Goal: Task Accomplishment & Management: Use online tool/utility

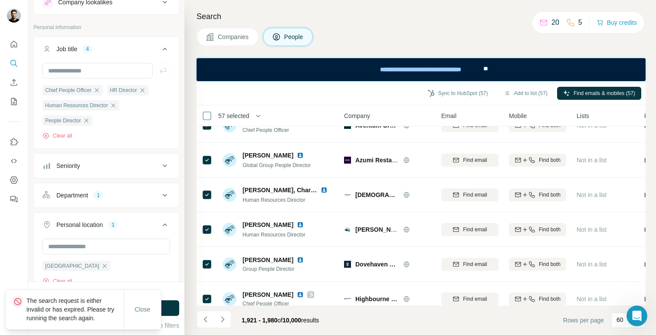
scroll to position [1397, 3]
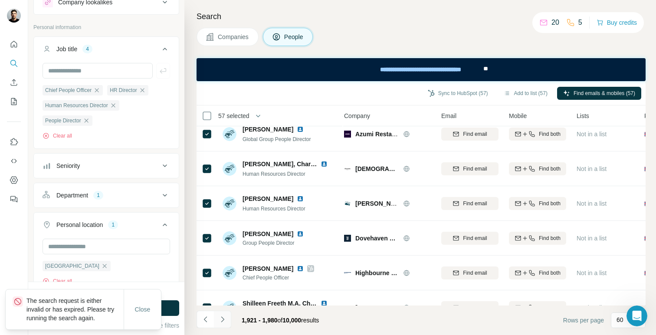
click at [225, 319] on icon "Navigate to next page" at bounding box center [222, 319] width 9 height 9
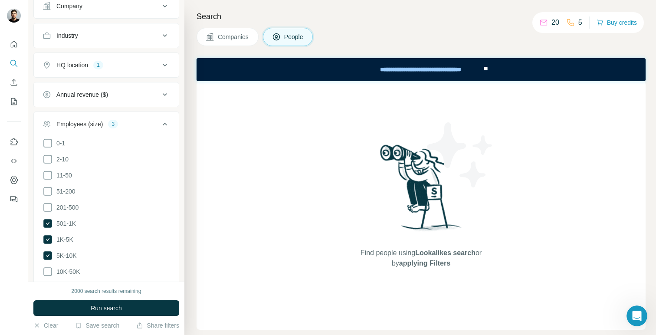
scroll to position [372, 0]
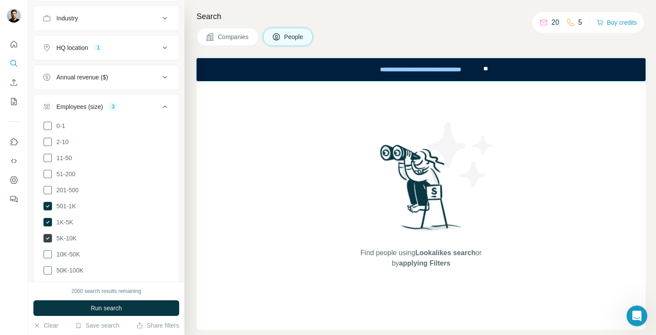
click at [49, 238] on icon at bounding box center [47, 238] width 9 height 9
click at [89, 313] on button "Run search" at bounding box center [106, 308] width 146 height 16
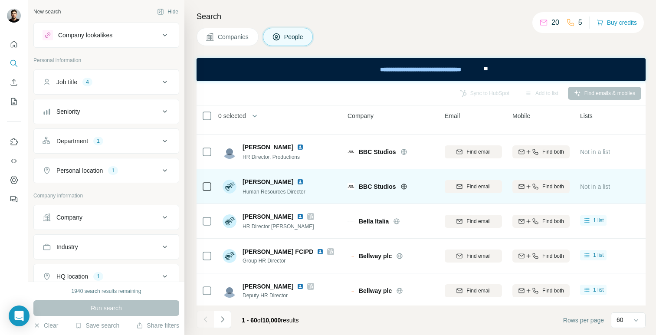
scroll to position [1902, 0]
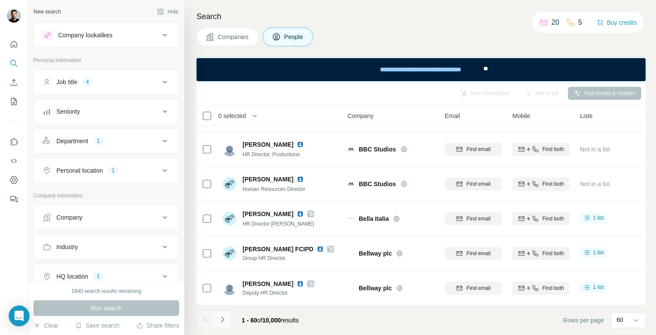
click at [222, 320] on icon "Navigate to next page" at bounding box center [222, 319] width 3 height 6
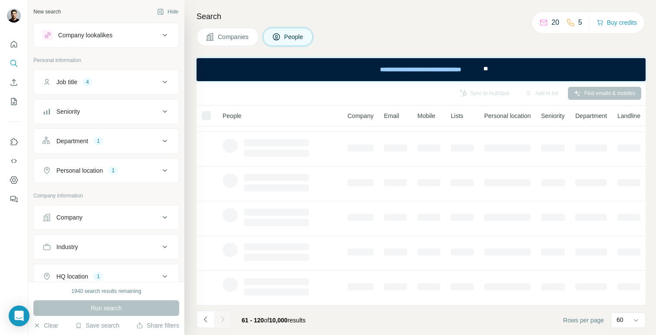
scroll to position [168, 0]
click at [636, 323] on icon at bounding box center [635, 320] width 9 height 9
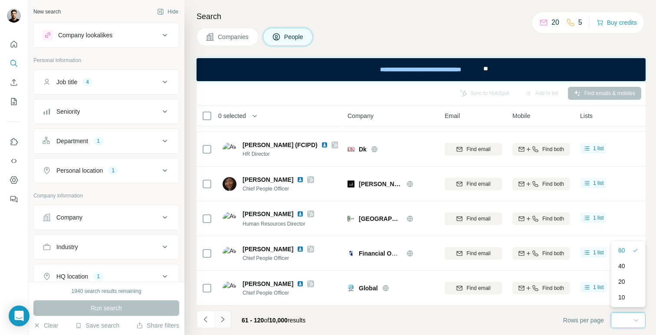
scroll to position [1902, 0]
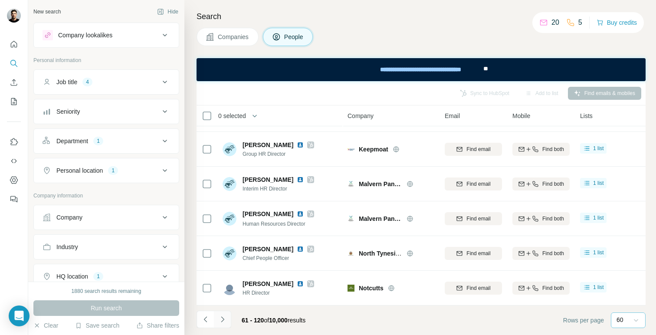
click at [219, 321] on icon "Navigate to next page" at bounding box center [222, 319] width 9 height 9
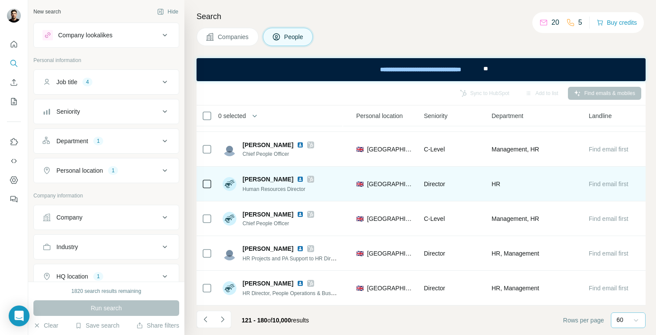
scroll to position [1902, 290]
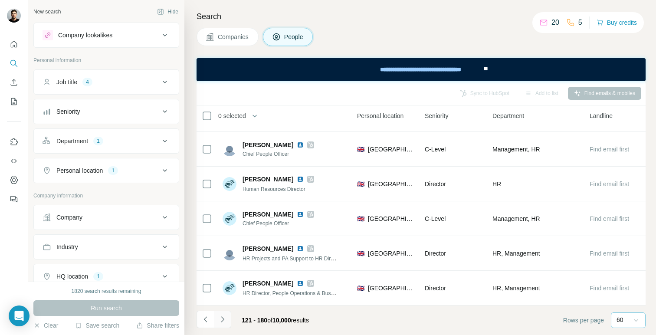
click at [223, 320] on icon "Navigate to next page" at bounding box center [222, 319] width 9 height 9
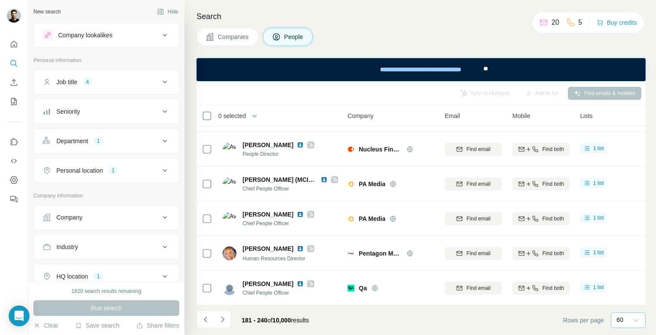
scroll to position [1902, 0]
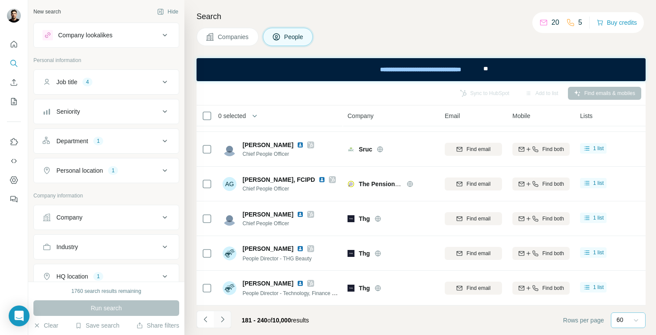
click at [222, 320] on icon "Navigate to next page" at bounding box center [222, 319] width 9 height 9
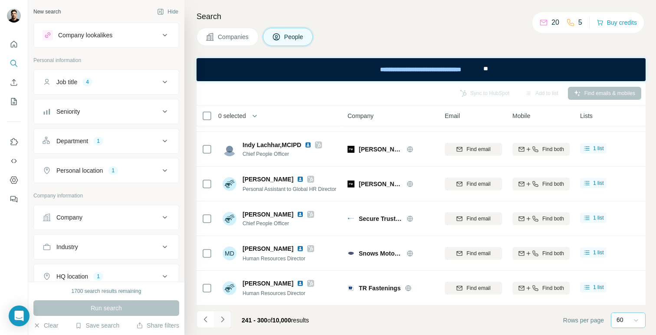
click at [225, 323] on icon "Navigate to next page" at bounding box center [222, 319] width 9 height 9
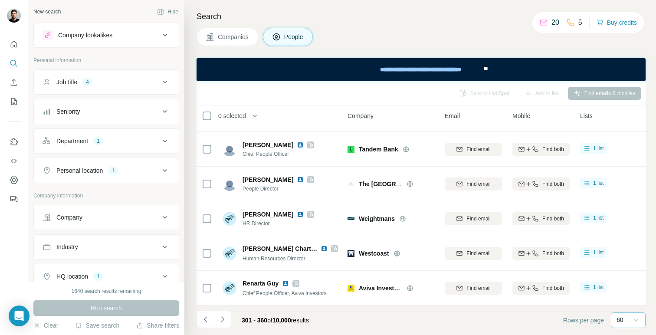
click at [224, 320] on icon "Navigate to next page" at bounding box center [222, 319] width 9 height 9
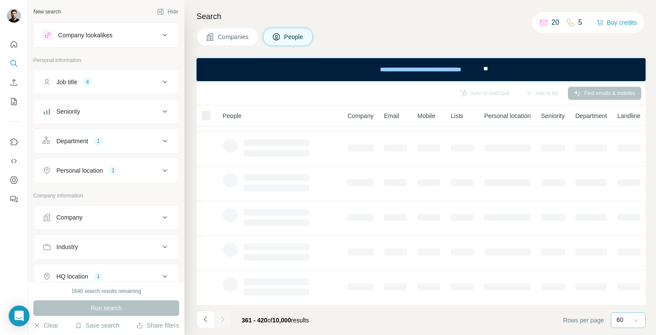
scroll to position [168, 0]
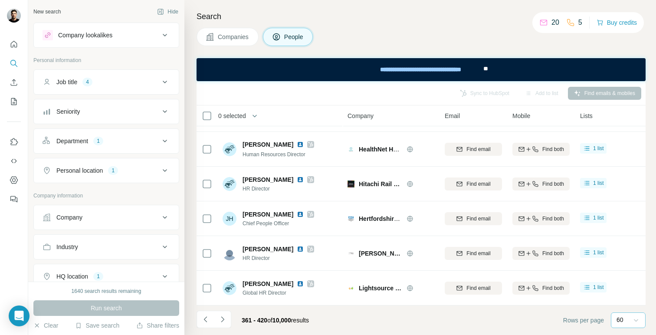
click at [224, 320] on icon "Navigate to next page" at bounding box center [222, 319] width 9 height 9
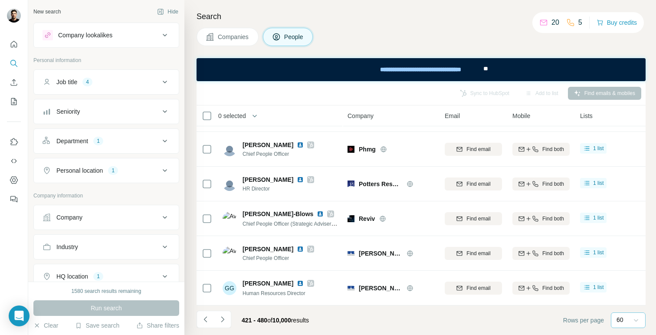
scroll to position [1902, 0]
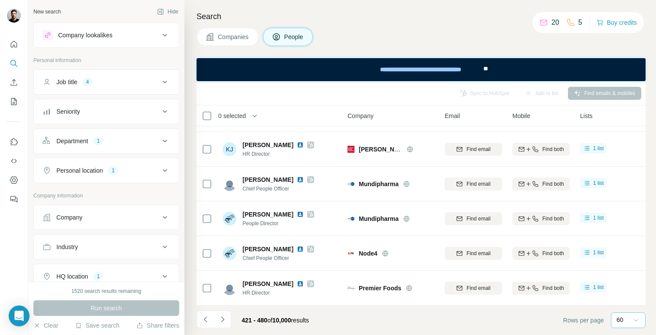
click at [224, 320] on icon "Navigate to next page" at bounding box center [222, 319] width 9 height 9
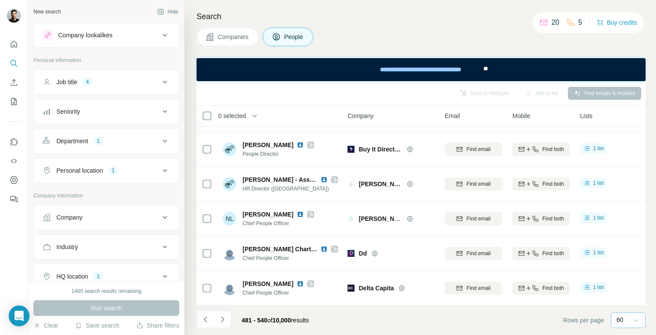
click at [224, 320] on icon "Navigate to next page" at bounding box center [222, 319] width 9 height 9
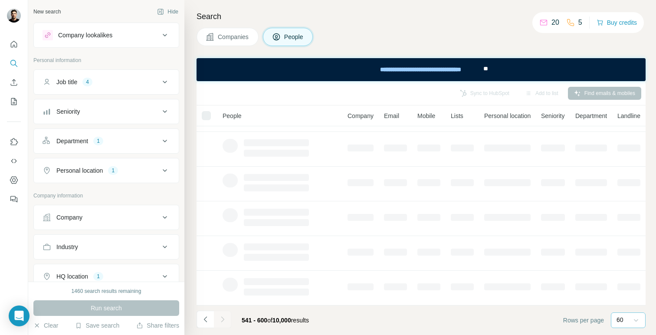
scroll to position [168, 0]
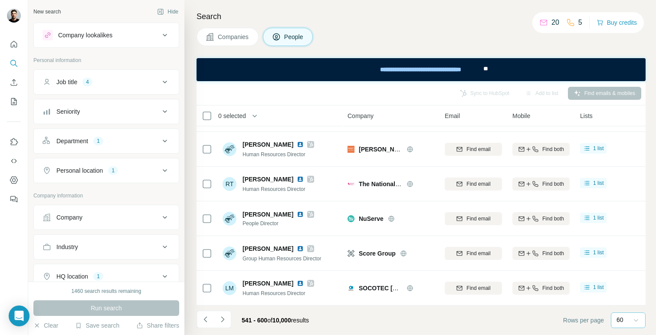
click at [224, 320] on icon "Navigate to next page" at bounding box center [222, 319] width 9 height 9
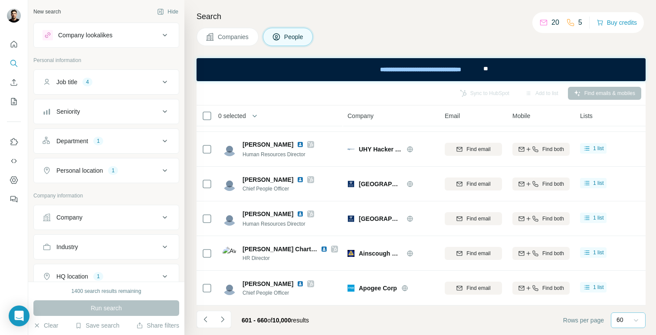
scroll to position [1902, 0]
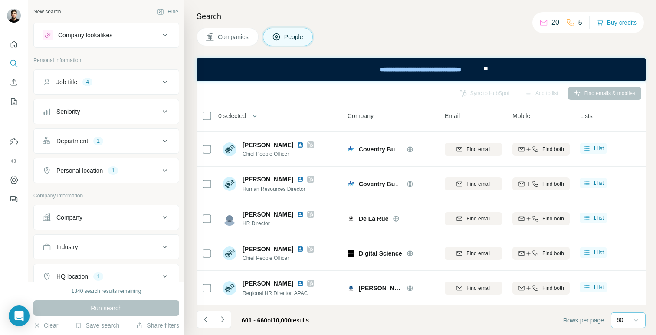
click at [224, 320] on icon "Navigate to next page" at bounding box center [222, 319] width 9 height 9
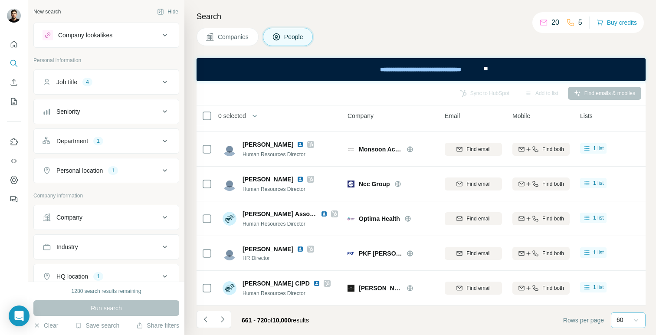
click at [224, 320] on icon "Navigate to next page" at bounding box center [222, 319] width 9 height 9
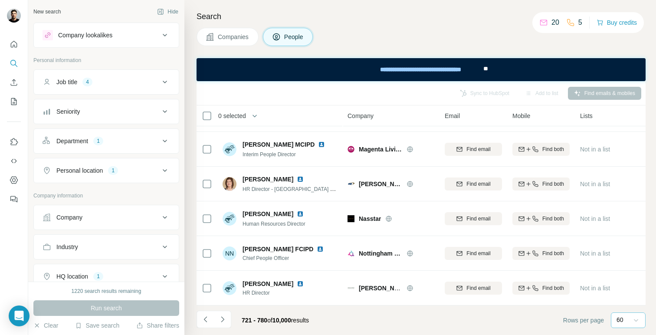
click at [224, 320] on icon "Navigate to next page" at bounding box center [222, 319] width 9 height 9
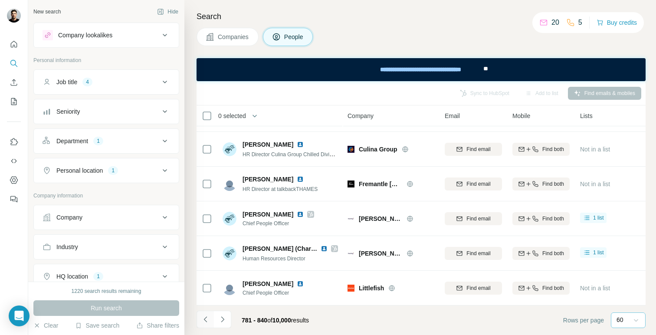
click at [207, 319] on icon "Navigate to previous page" at bounding box center [205, 319] width 9 height 9
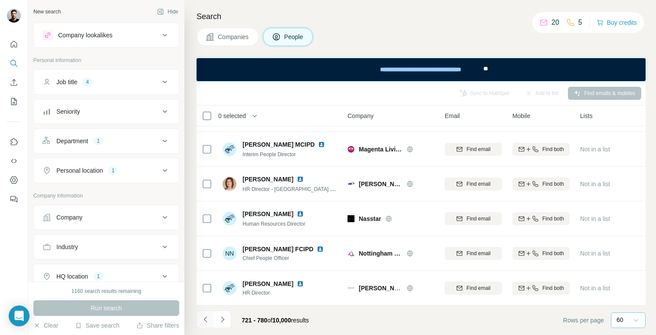
click at [207, 319] on icon "Navigate to previous page" at bounding box center [205, 319] width 9 height 9
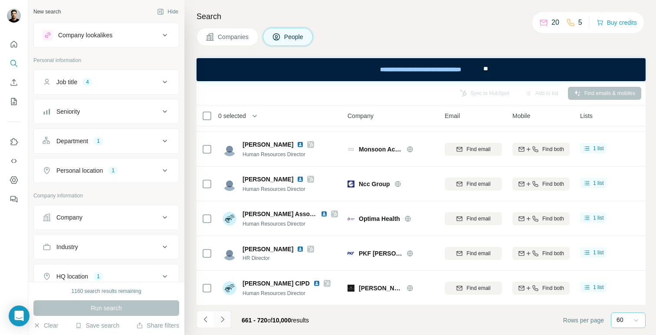
click at [226, 321] on button "Navigate to next page" at bounding box center [222, 318] width 17 height 17
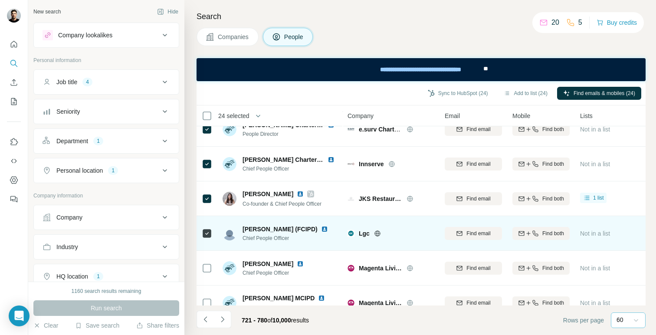
scroll to position [1808, 0]
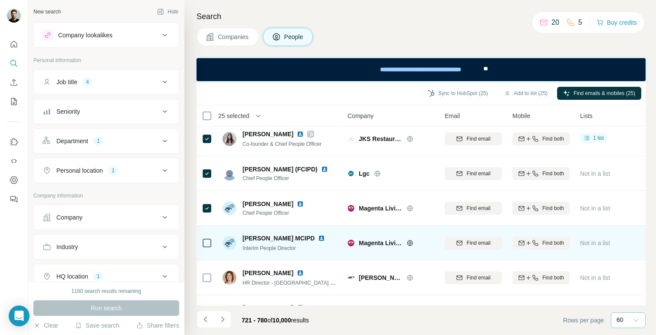
click at [209, 248] on div at bounding box center [207, 243] width 10 height 24
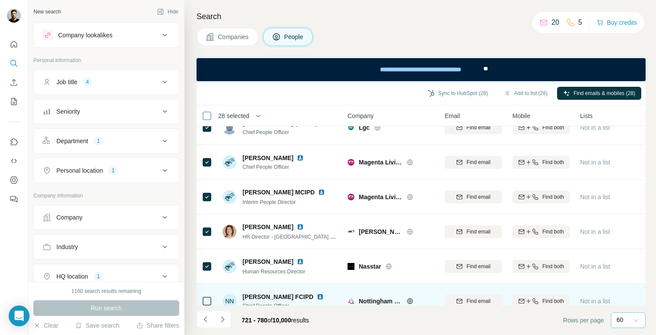
scroll to position [1902, 0]
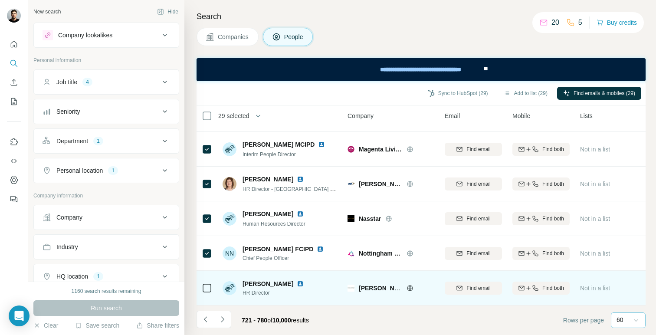
click at [207, 283] on icon at bounding box center [207, 288] width 10 height 10
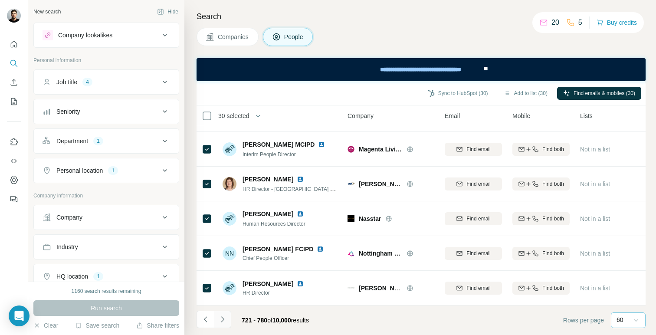
click at [222, 322] on icon "Navigate to next page" at bounding box center [222, 319] width 9 height 9
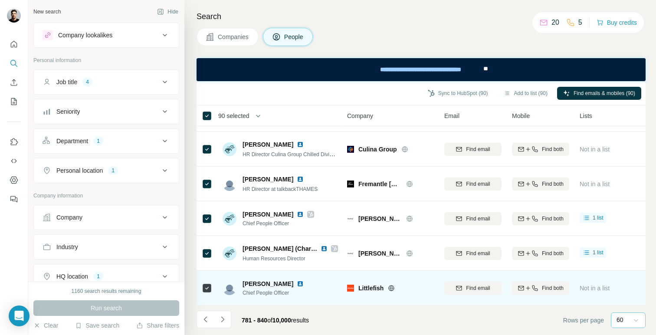
scroll to position [1902, 1]
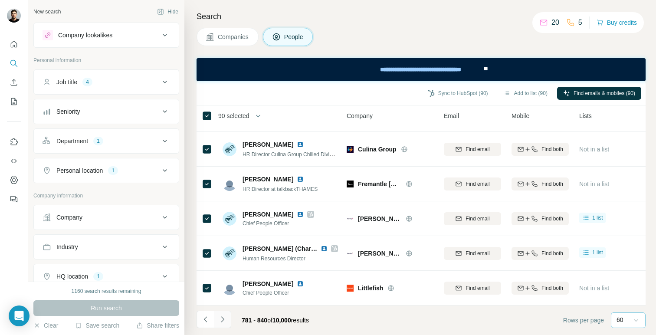
click at [222, 316] on icon "Navigate to next page" at bounding box center [222, 319] width 9 height 9
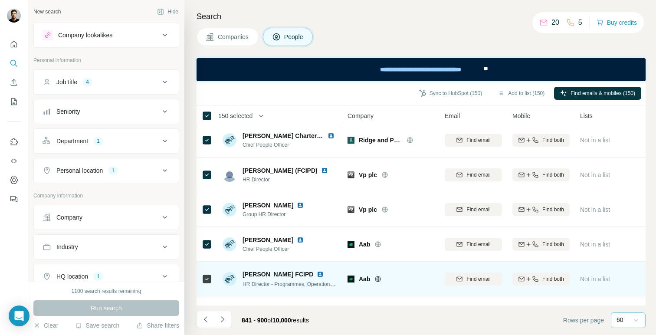
scroll to position [234, 0]
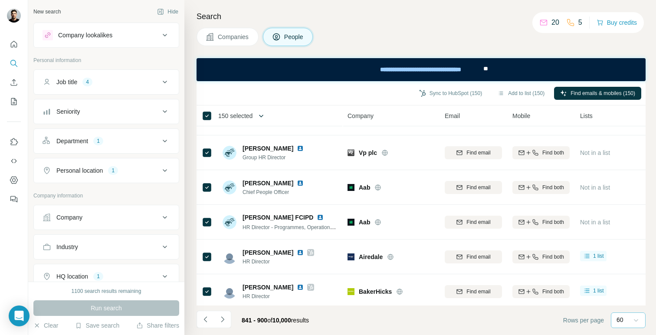
click at [261, 115] on icon "button" at bounding box center [261, 115] width 9 height 9
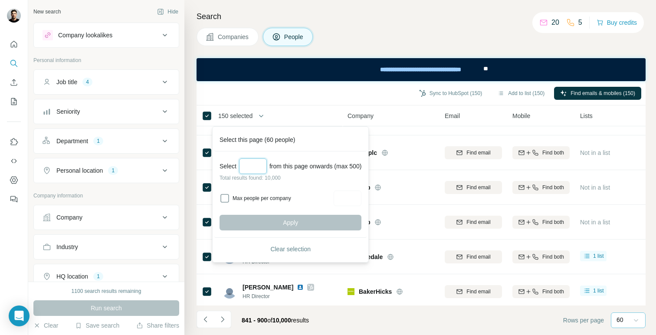
click at [264, 170] on input "Select a number (up to 500)" at bounding box center [253, 166] width 28 height 16
type input "***"
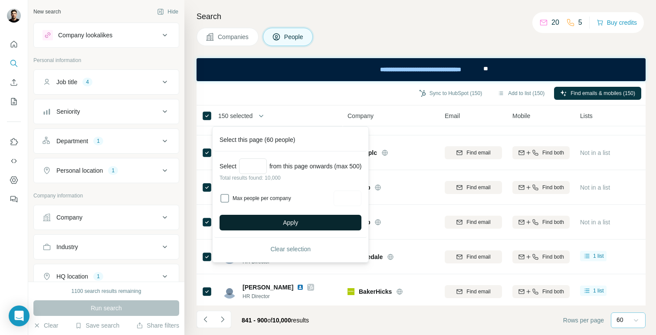
click at [290, 220] on span "Apply" at bounding box center [290, 222] width 15 height 9
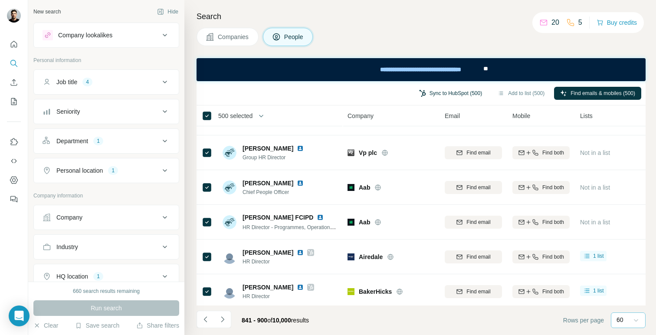
click at [466, 91] on button "Sync to HubSpot (500)" at bounding box center [450, 93] width 75 height 13
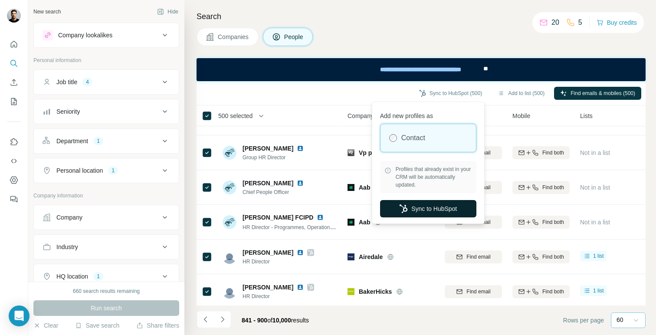
click at [420, 206] on button "Sync to HubSpot" at bounding box center [428, 208] width 96 height 17
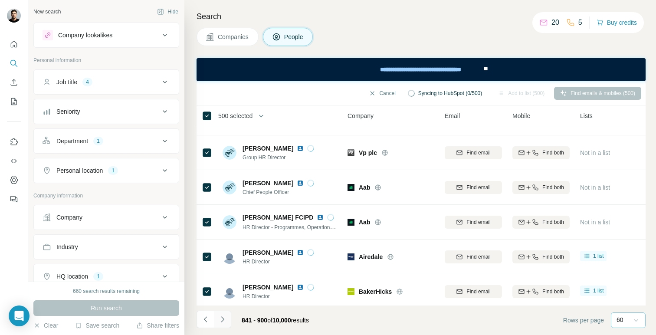
click at [219, 323] on icon "Navigate to next page" at bounding box center [222, 319] width 9 height 9
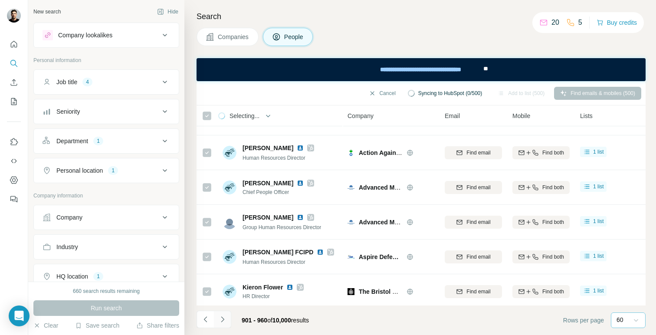
click at [222, 321] on icon "Navigate to next page" at bounding box center [222, 319] width 3 height 6
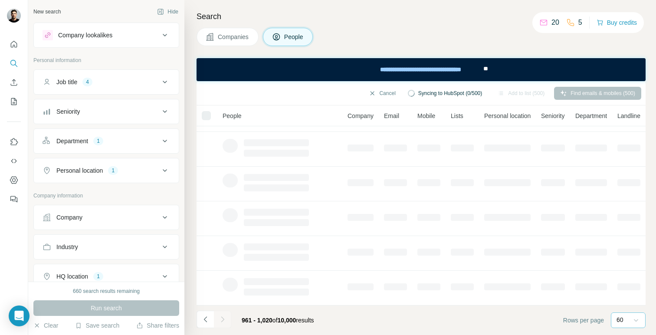
click at [222, 321] on div at bounding box center [222, 318] width 17 height 17
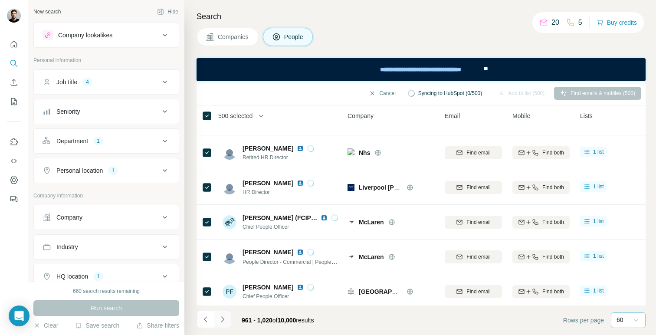
click at [222, 321] on icon "Navigate to next page" at bounding box center [222, 319] width 3 height 6
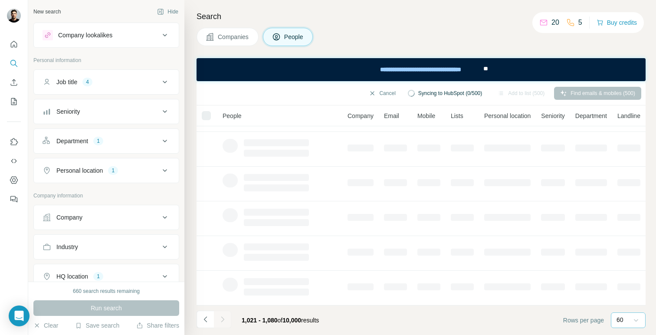
click at [222, 321] on icon "Navigate to next page" at bounding box center [222, 319] width 3 height 6
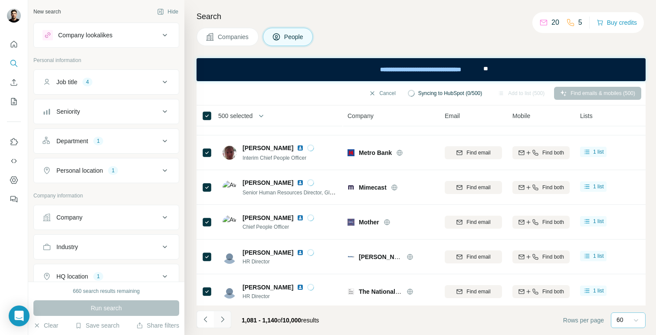
click at [222, 321] on icon "Navigate to next page" at bounding box center [222, 319] width 3 height 6
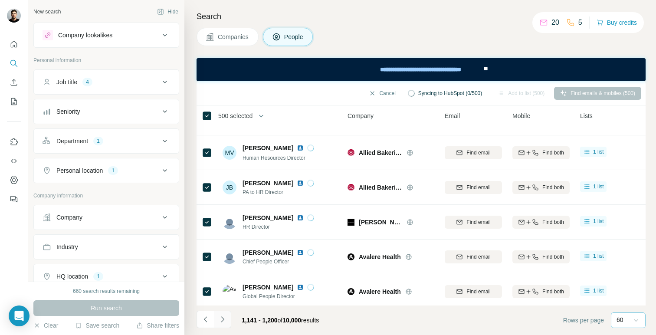
click at [222, 321] on icon "Navigate to next page" at bounding box center [222, 319] width 3 height 6
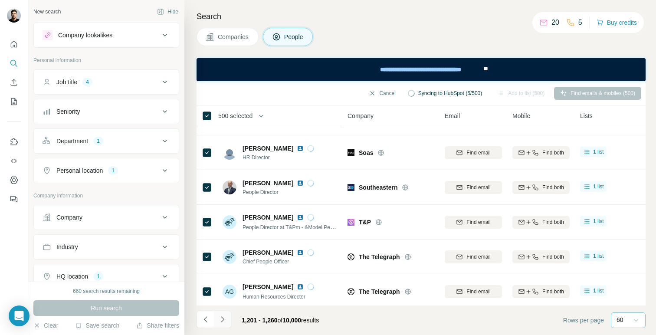
click at [222, 321] on icon "Navigate to next page" at bounding box center [222, 319] width 3 height 6
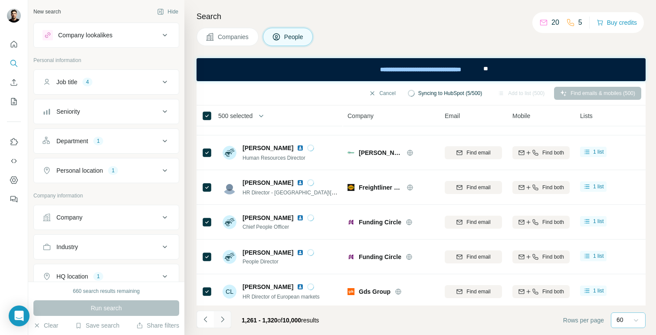
click at [222, 321] on icon "Navigate to next page" at bounding box center [222, 319] width 3 height 6
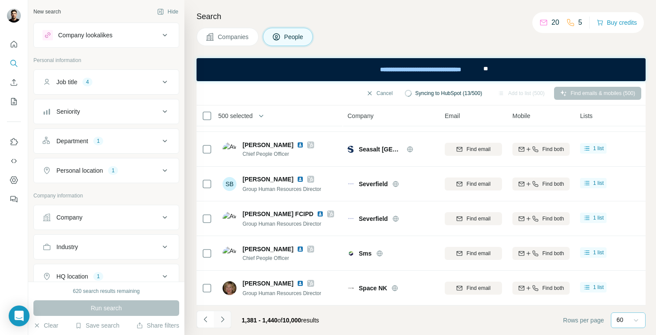
scroll to position [234, 0]
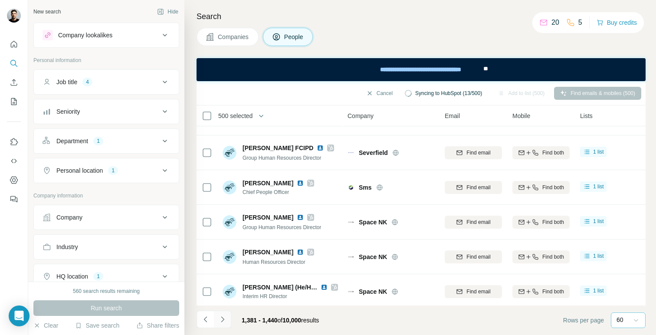
click at [222, 322] on icon "Navigate to next page" at bounding box center [222, 319] width 9 height 9
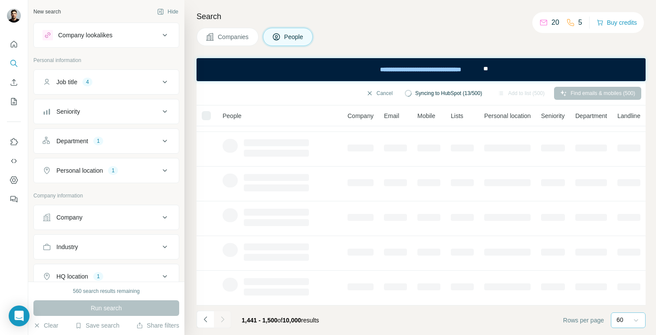
scroll to position [168, 0]
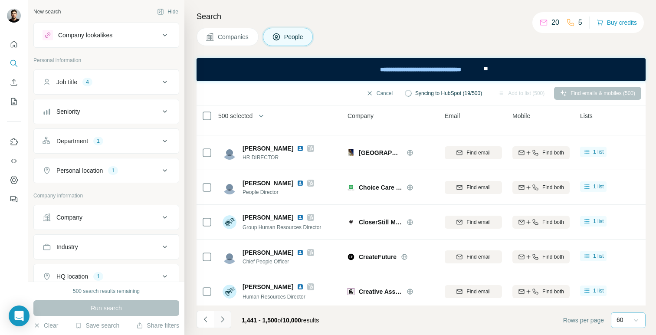
click at [222, 322] on icon "Navigate to next page" at bounding box center [222, 319] width 9 height 9
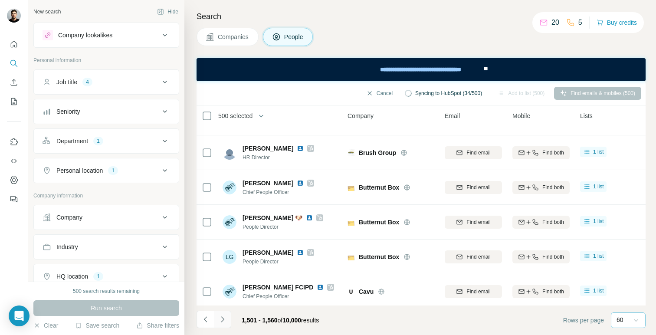
click at [222, 322] on icon "Navigate to next page" at bounding box center [222, 319] width 9 height 9
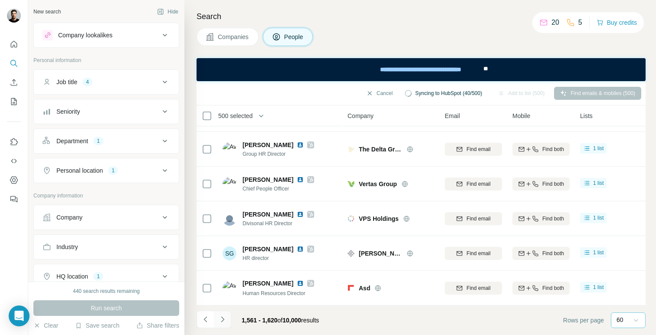
scroll to position [234, 0]
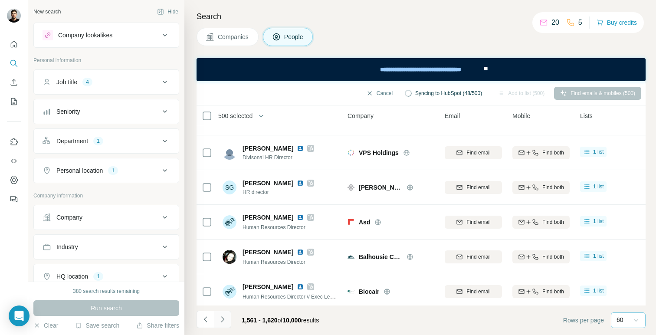
click at [222, 322] on icon "Navigate to next page" at bounding box center [222, 319] width 9 height 9
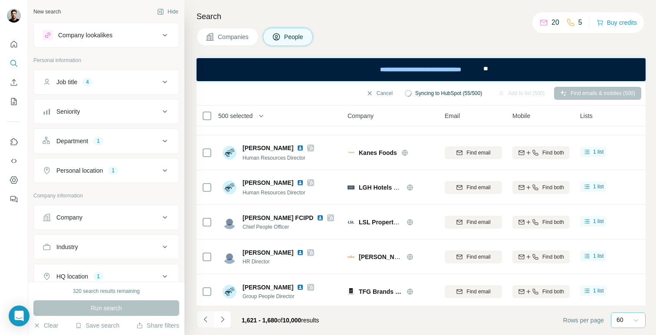
click at [205, 321] on icon "Navigate to previous page" at bounding box center [205, 319] width 9 height 9
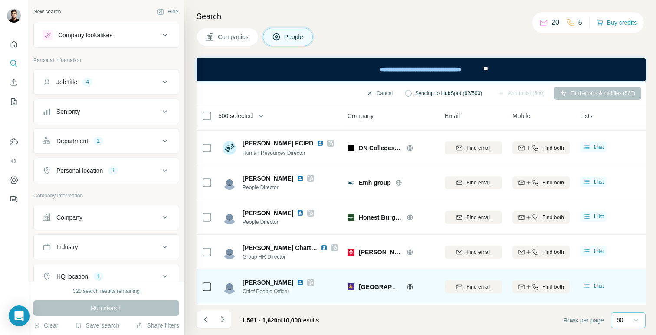
scroll to position [1501, 0]
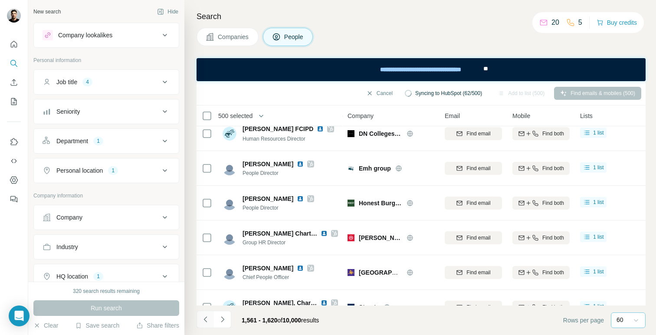
click at [207, 321] on icon "Navigate to previous page" at bounding box center [205, 319] width 9 height 9
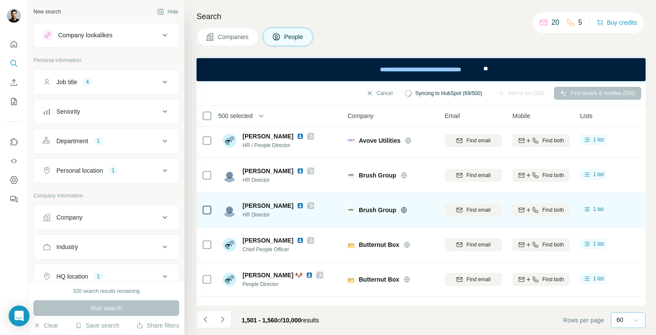
scroll to position [0, 0]
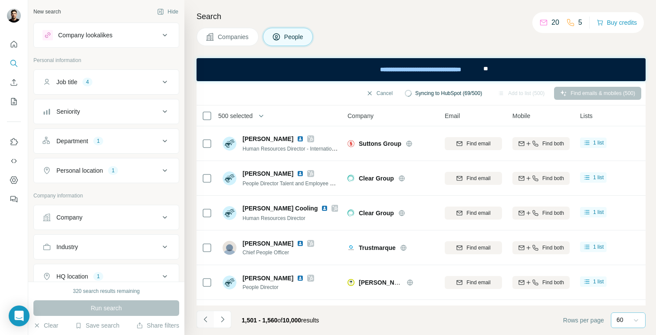
click at [208, 324] on button "Navigate to previous page" at bounding box center [204, 318] width 17 height 17
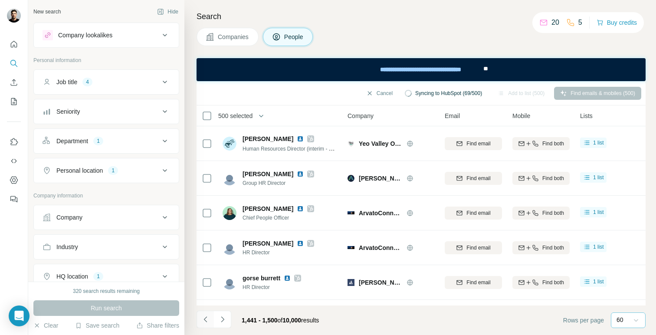
click at [209, 315] on icon "Navigate to previous page" at bounding box center [205, 319] width 9 height 9
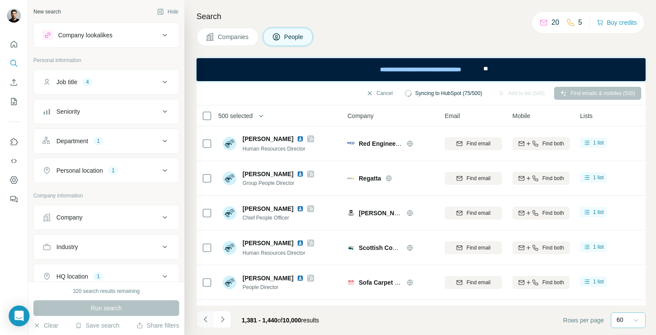
click at [207, 320] on icon "Navigate to previous page" at bounding box center [205, 319] width 9 height 9
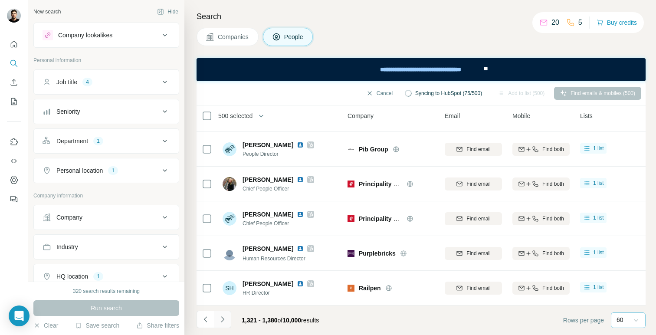
click at [222, 317] on icon "Navigate to next page" at bounding box center [222, 319] width 3 height 6
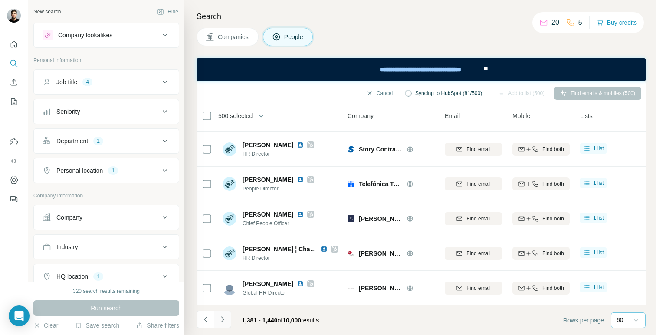
click at [222, 319] on icon "Navigate to next page" at bounding box center [222, 319] width 9 height 9
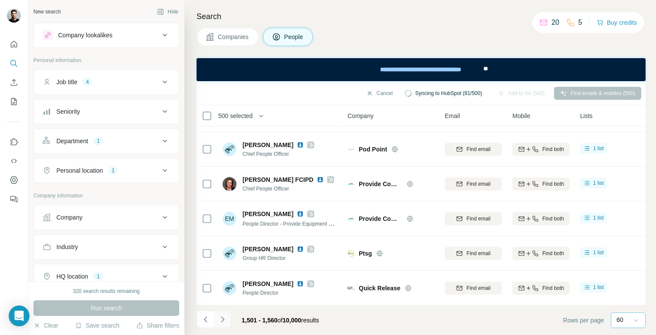
click at [222, 319] on icon "Navigate to next page" at bounding box center [222, 319] width 9 height 9
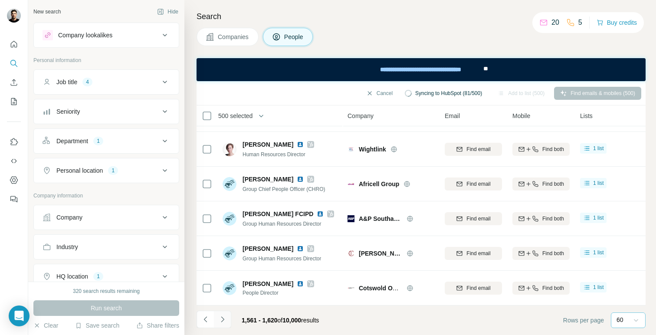
click at [222, 319] on icon "Navigate to next page" at bounding box center [222, 319] width 9 height 9
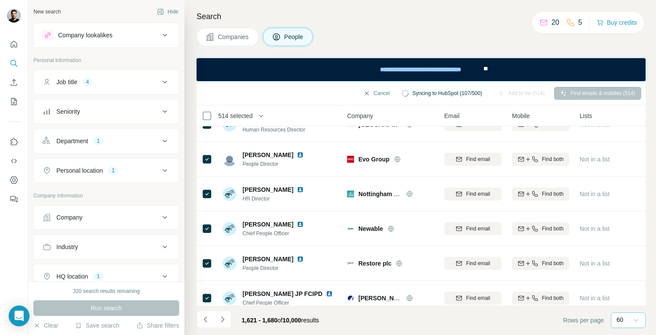
scroll to position [1902, 0]
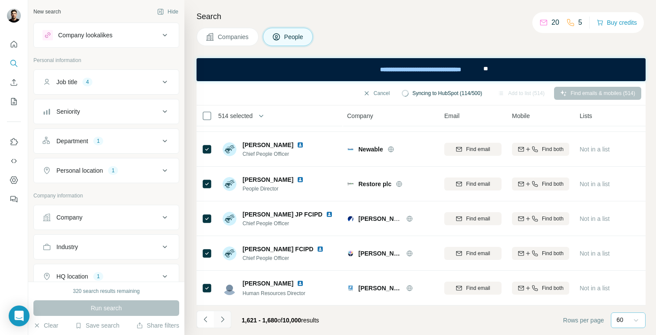
click at [221, 324] on button "Navigate to next page" at bounding box center [222, 318] width 17 height 17
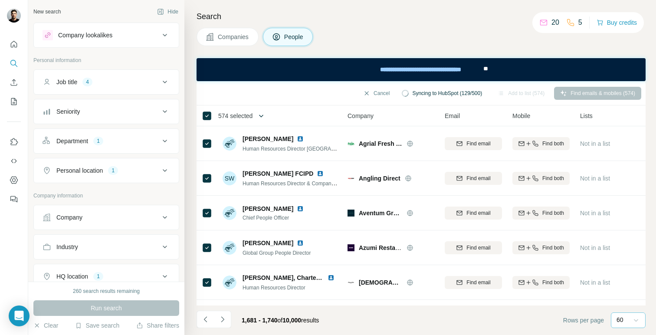
scroll to position [0, 0]
click at [258, 114] on button "button" at bounding box center [260, 115] width 17 height 17
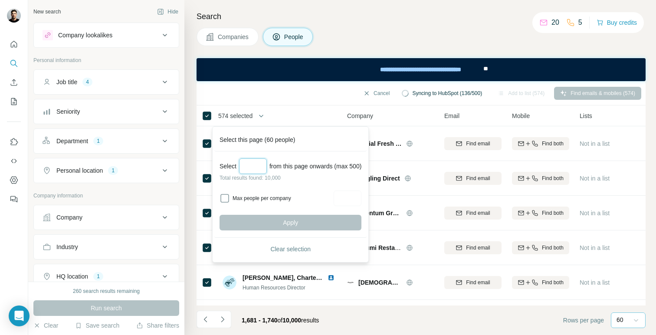
click at [245, 173] on input "Select a number (up to 500)" at bounding box center [253, 166] width 28 height 16
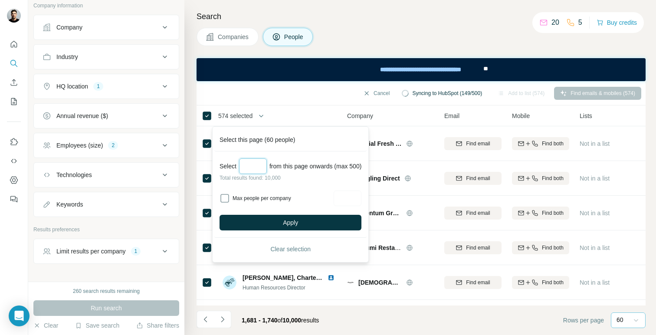
scroll to position [212, 0]
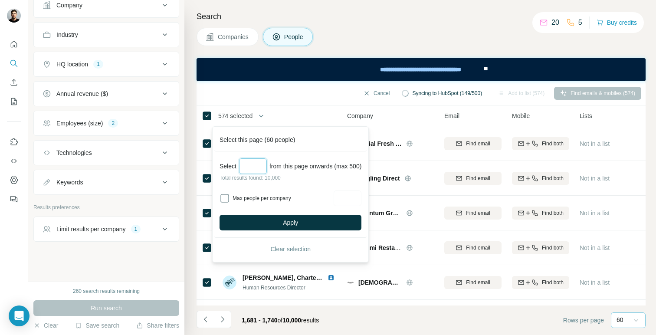
type input "***"
click at [148, 234] on button "Limit results per company 1" at bounding box center [106, 229] width 145 height 21
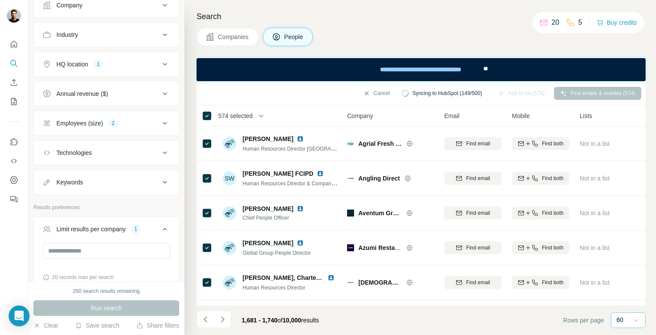
click at [163, 228] on icon at bounding box center [165, 229] width 10 height 10
click at [230, 114] on span "574 selected" at bounding box center [235, 115] width 34 height 9
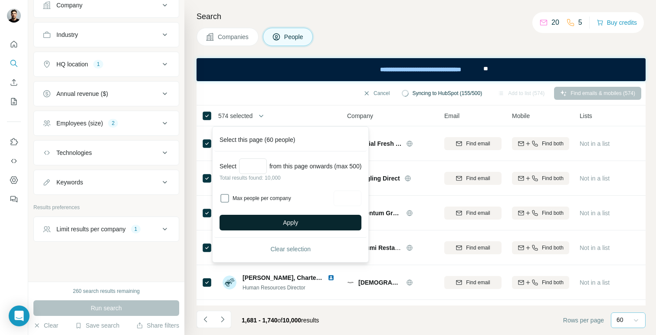
click at [284, 220] on button "Apply" at bounding box center [290, 223] width 142 height 16
